Goal: Feedback & Contribution: Contribute content

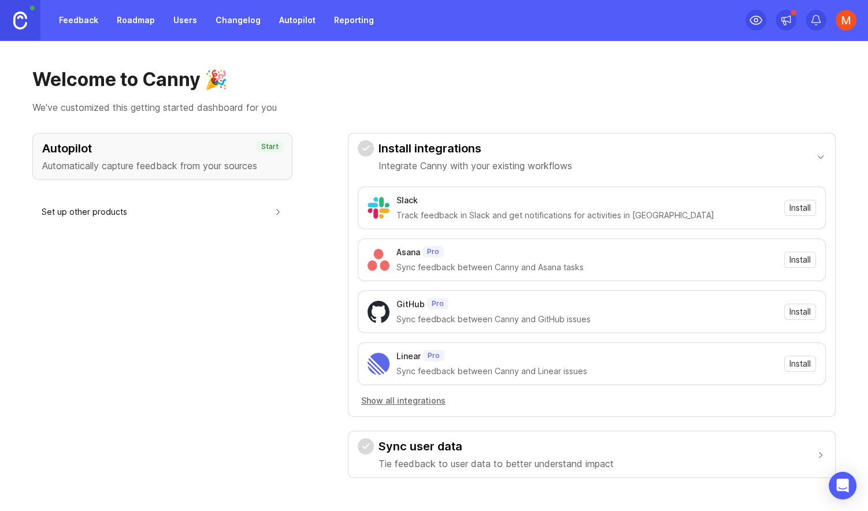
click at [247, 27] on link "Changelog" at bounding box center [238, 20] width 59 height 21
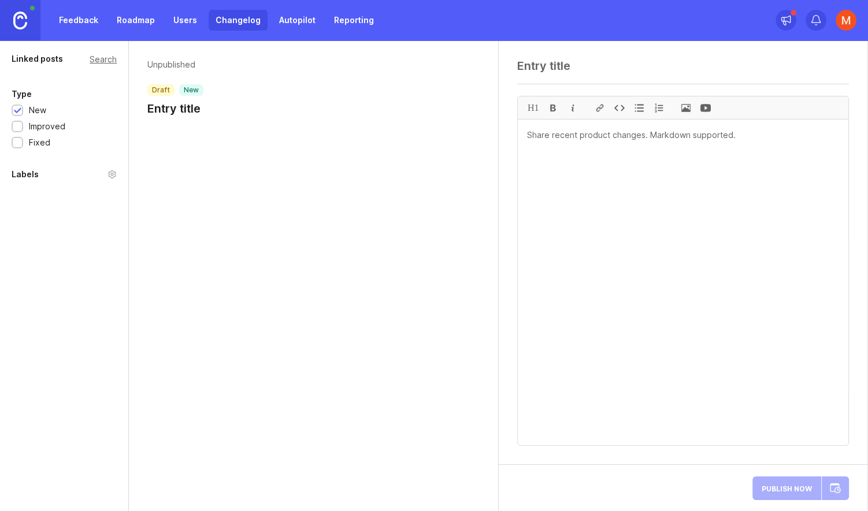
click at [585, 169] on textarea at bounding box center [683, 283] width 331 height 326
click at [660, 107] on div at bounding box center [659, 108] width 20 height 23
click at [758, 136] on textarea "1. Inline text styling for bold, italics, underlining, and striketrhough" at bounding box center [683, 283] width 331 height 326
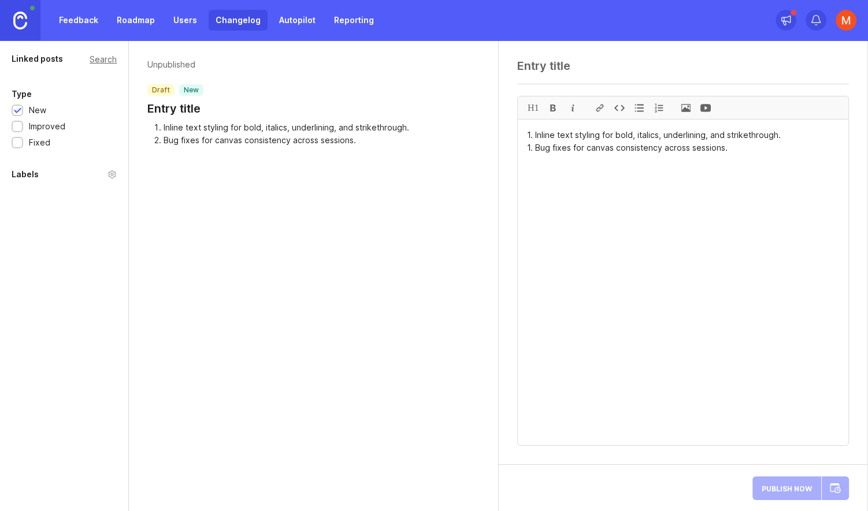
click at [690, 149] on textarea "1. Inline text styling for bold, italics, underlining, and strikethrough. 1. Bu…" at bounding box center [683, 283] width 331 height 326
click at [731, 149] on textarea "1. Inline text styling for bold, italics, underlining, and strikethrough. 1. Bu…" at bounding box center [683, 283] width 331 height 326
click at [584, 147] on textarea "1. Inline text styling for bold, italics, underlining, and strikethrough. 1. Bu…" at bounding box center [683, 283] width 331 height 326
click at [832, 145] on textarea "1. Inline text styling for bold, italics, underlining, and strikethrough. 1. Bu…" at bounding box center [683, 283] width 331 height 326
type textarea "1. Inline text styling for bold, italics, underlining, and strikethrough. 1. Bu…"
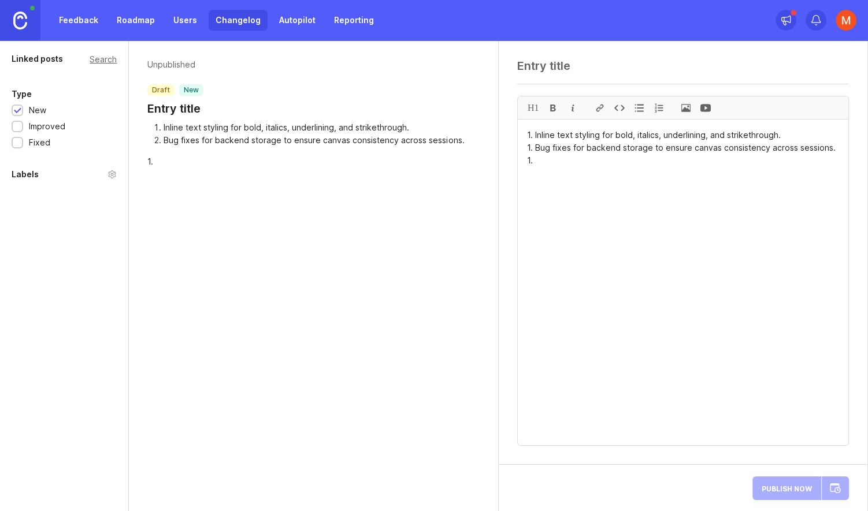
click at [291, 266] on div "Unpublished draft new Entry title Inline text styling for bold, italics, underl…" at bounding box center [313, 275] width 369 height 471
